Goal: Task Accomplishment & Management: Manage account settings

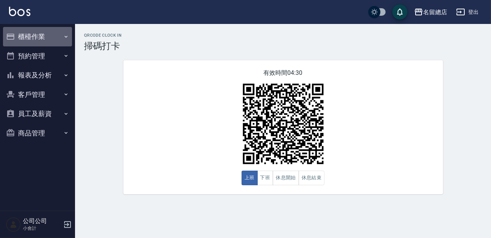
click at [42, 30] on button "櫃檯作業" at bounding box center [37, 36] width 69 height 19
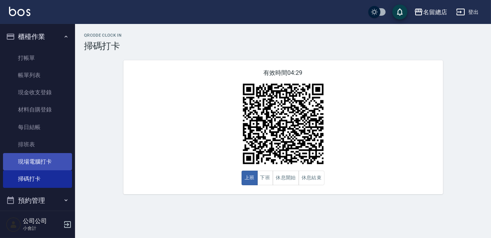
click at [49, 160] on link "現場電腦打卡" at bounding box center [37, 161] width 69 height 17
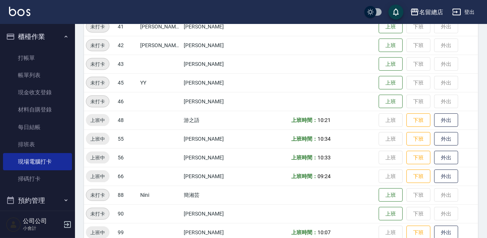
scroll to position [749, 0]
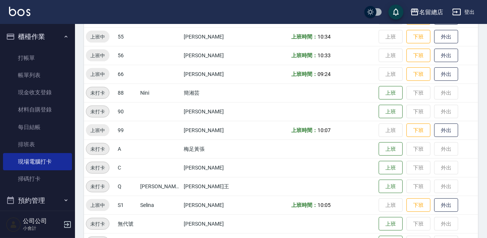
click at [377, 92] on td "上班 下班 外出" at bounding box center [427, 93] width 101 height 19
click at [378, 92] on button "上班" at bounding box center [390, 93] width 24 height 13
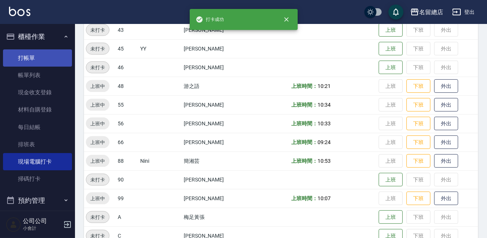
scroll to position [647, 0]
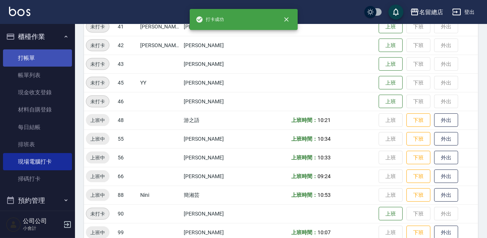
click at [24, 55] on link "打帳單" at bounding box center [37, 57] width 69 height 17
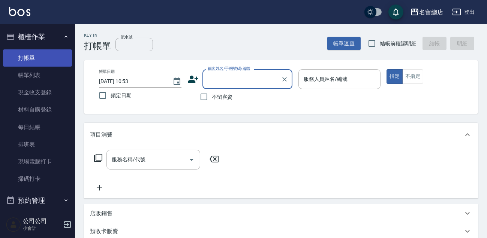
click at [24, 55] on link "打帳單" at bounding box center [37, 57] width 69 height 17
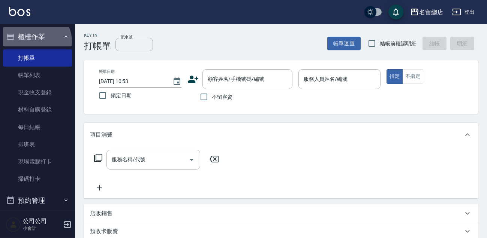
click at [35, 42] on button "櫃檯作業" at bounding box center [37, 36] width 69 height 19
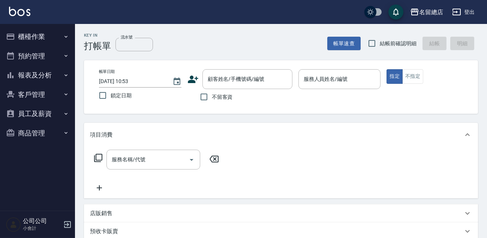
click at [37, 31] on button "櫃檯作業" at bounding box center [37, 36] width 69 height 19
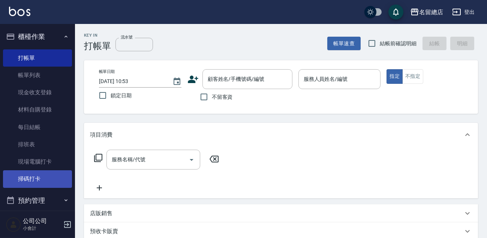
click at [46, 173] on link "掃碼打卡" at bounding box center [37, 178] width 69 height 17
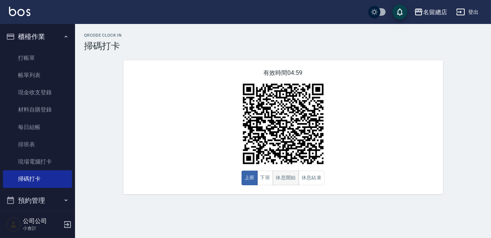
click at [289, 179] on button "休息開始" at bounding box center [285, 178] width 26 height 15
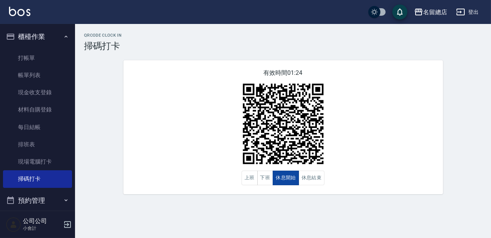
click at [289, 179] on button "休息開始" at bounding box center [285, 178] width 26 height 15
click at [323, 179] on button "休息結束" at bounding box center [311, 178] width 26 height 15
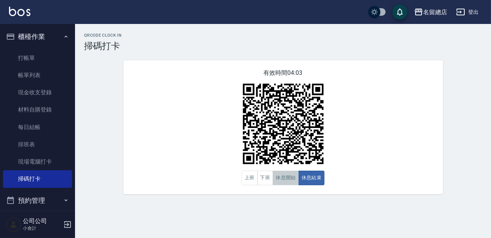
click at [294, 182] on button "休息開始" at bounding box center [285, 178] width 26 height 15
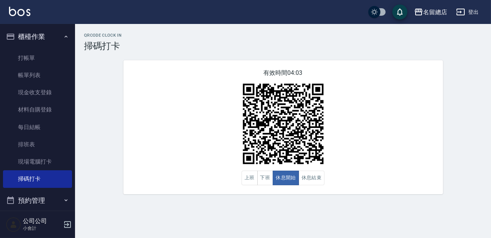
click at [333, 149] on div "有效時間 04:03 上班 下班 休息開始 休息結束" at bounding box center [282, 127] width 319 height 134
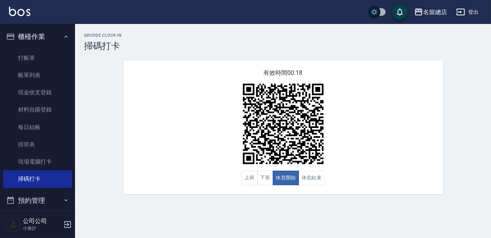
click at [490, 127] on div "QRcode Clock In 掃碼打卡 有效時間 00:18 上班 下班 休息開始 休息結束" at bounding box center [283, 114] width 416 height 162
click at [305, 172] on button "休息結束" at bounding box center [311, 178] width 26 height 15
